Goal: Complete application form

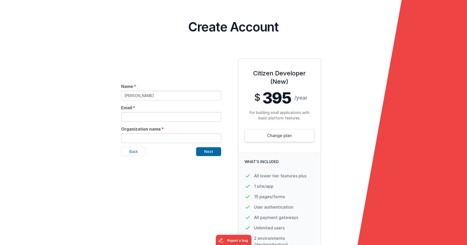
type input "[PERSON_NAME]"
type input "c"
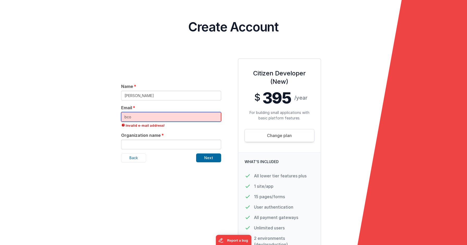
type input "[EMAIL_ADDRESS][DOMAIN_NAME]"
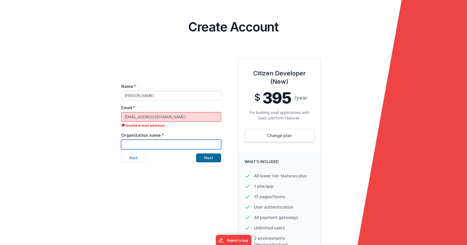
type input "Champion Promotion"
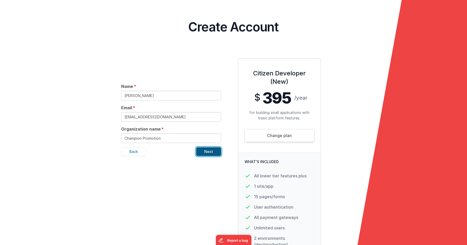
click at [212, 147] on button "Next" at bounding box center [208, 151] width 25 height 9
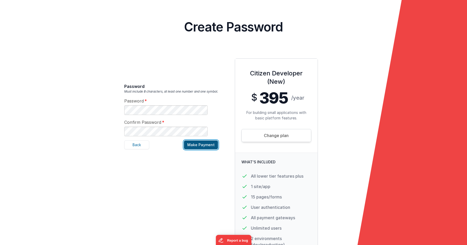
click at [202, 141] on button "Make Payment" at bounding box center [201, 145] width 34 height 9
click at [116, 90] on form "Select a Plan Choose a plan that best suits your business needs! Already have a…" at bounding box center [233, 122] width 467 height 245
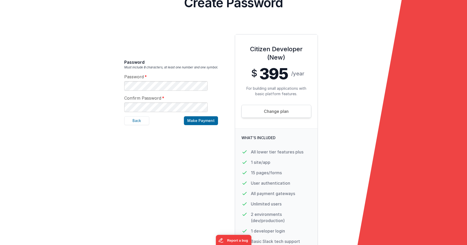
scroll to position [25, 0]
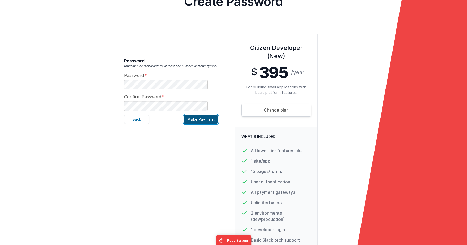
click at [208, 115] on button "Make Payment" at bounding box center [201, 119] width 34 height 9
